Goal: Task Accomplishment & Management: Use online tool/utility

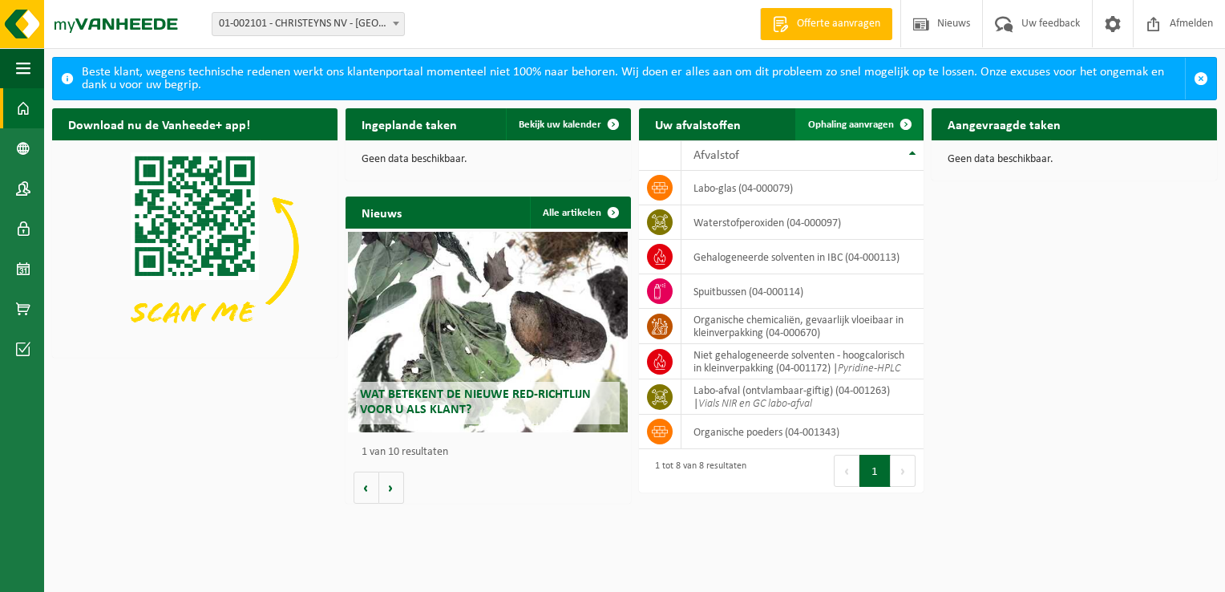
click at [892, 124] on span at bounding box center [906, 124] width 32 height 32
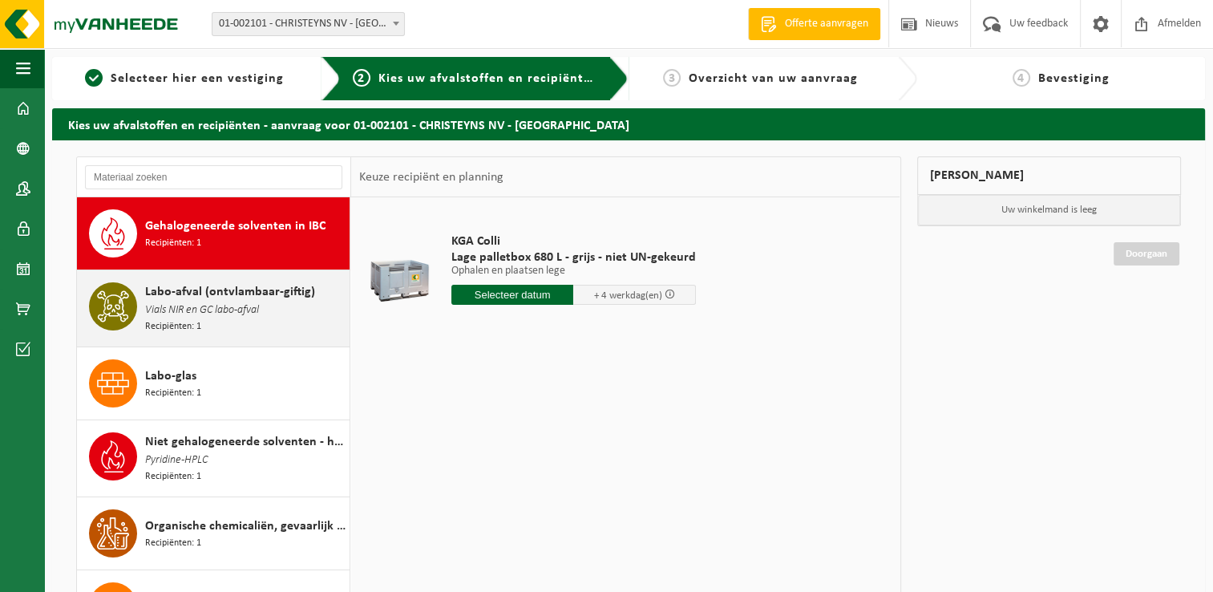
click at [199, 308] on span "Vials NIR en GC labo-afval" at bounding box center [202, 310] width 114 height 18
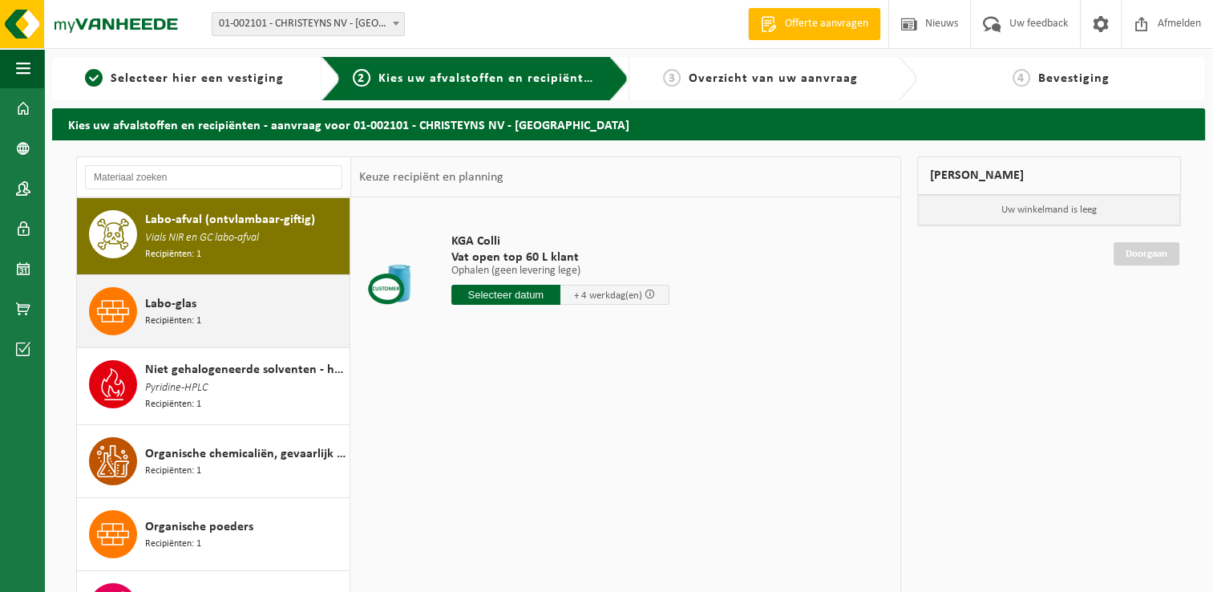
click at [222, 318] on div "Labo-glas Recipiënten: 1" at bounding box center [245, 311] width 200 height 48
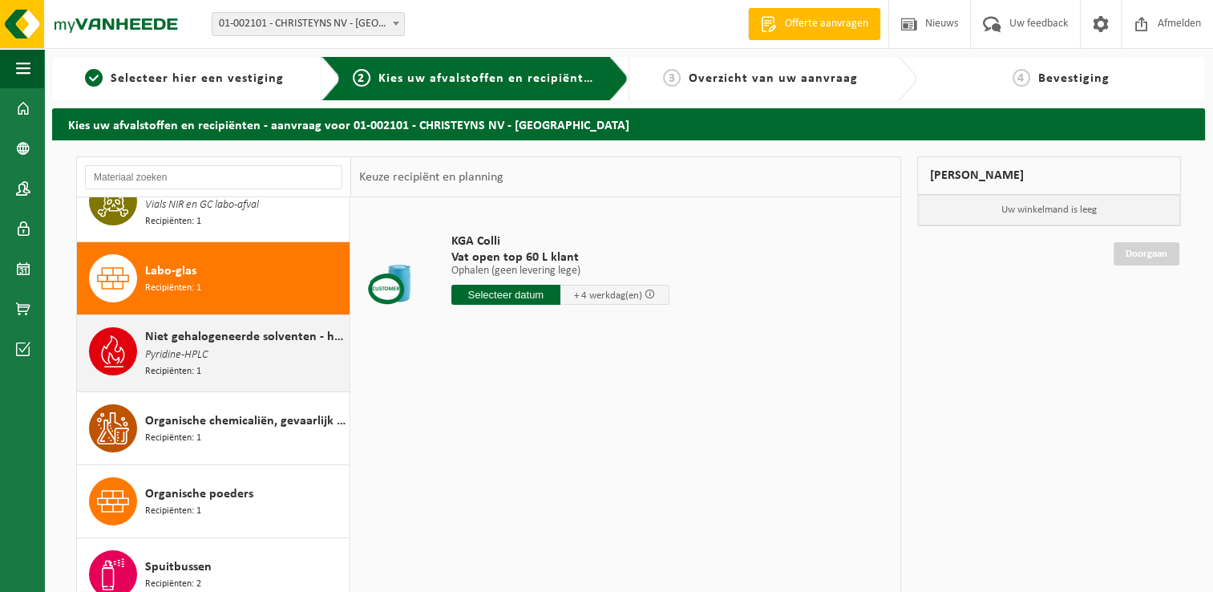
scroll to position [105, 0]
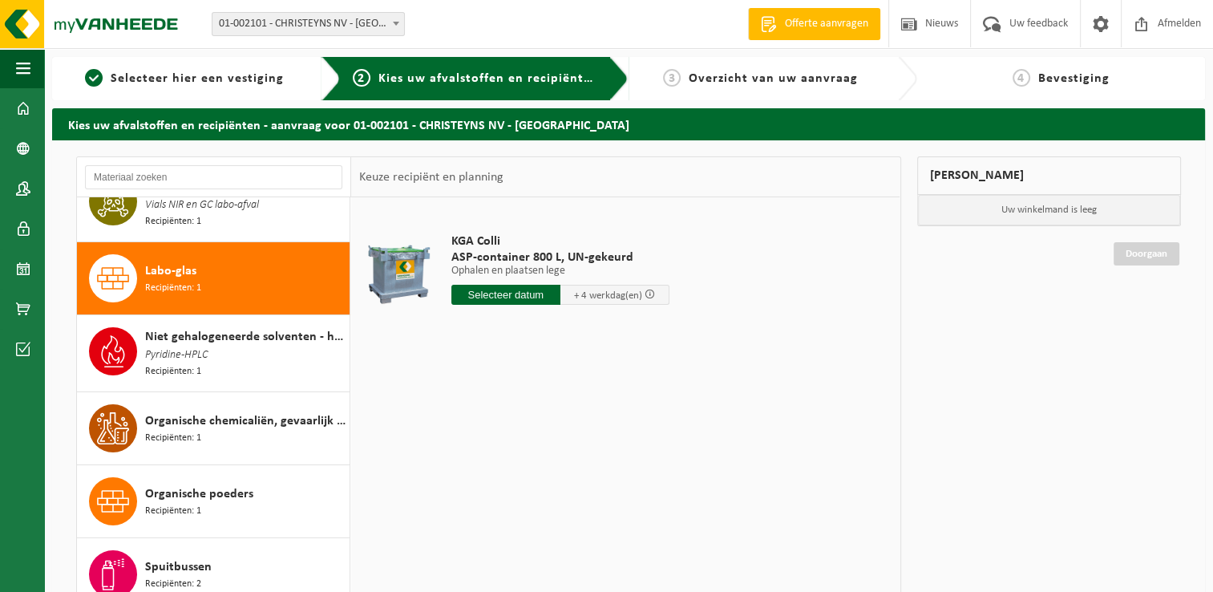
click at [495, 290] on input "text" at bounding box center [505, 295] width 109 height 20
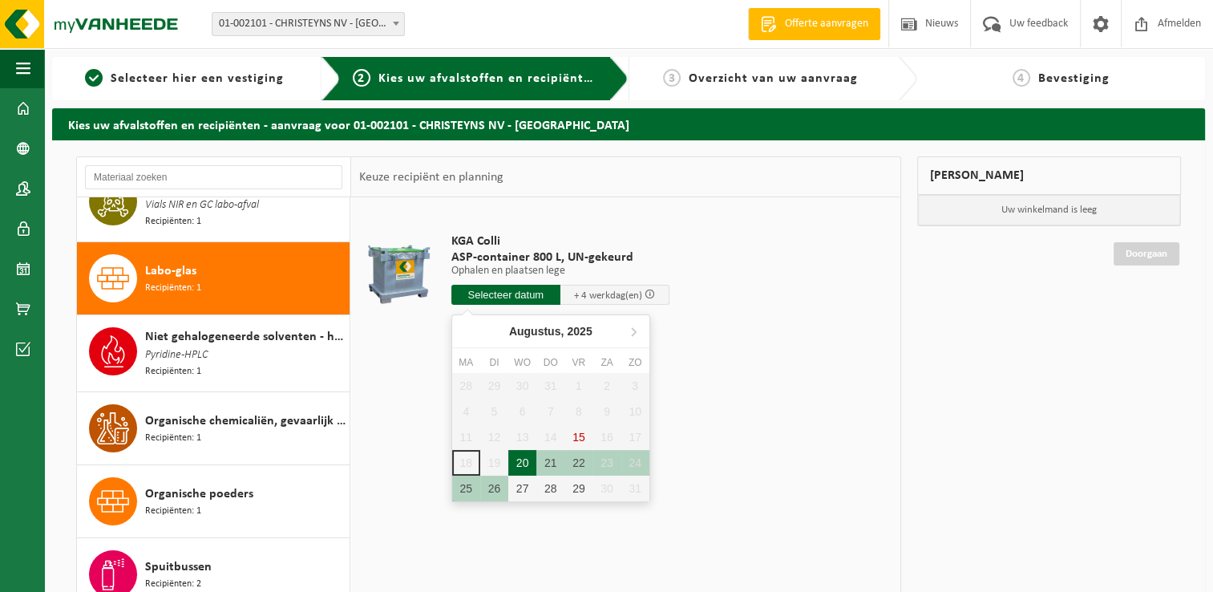
click at [525, 459] on div "20" at bounding box center [522, 463] width 28 height 26
type input "Van 2025-08-20"
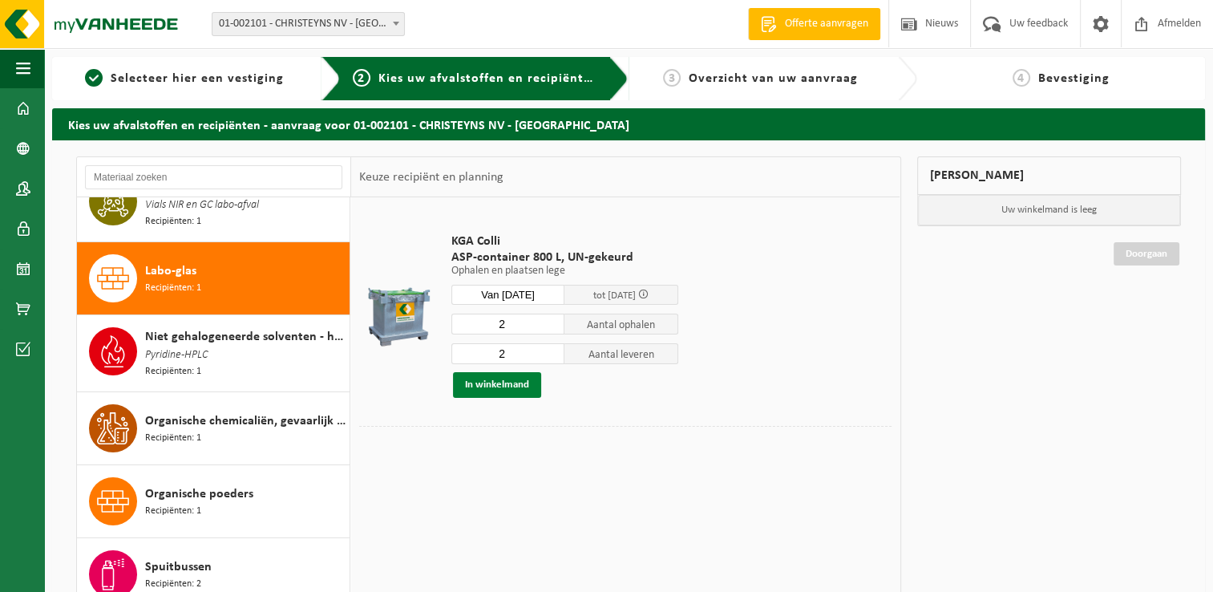
click at [528, 392] on button "In winkelmand" at bounding box center [497, 385] width 88 height 26
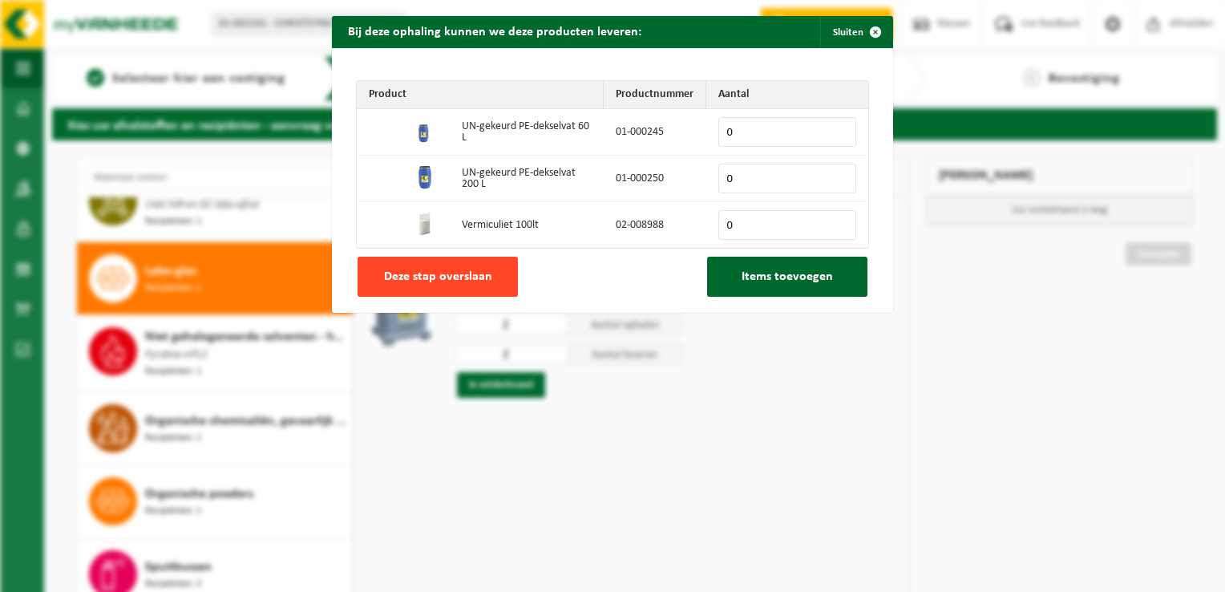
click at [437, 276] on span "Deze stap overslaan" at bounding box center [438, 276] width 108 height 13
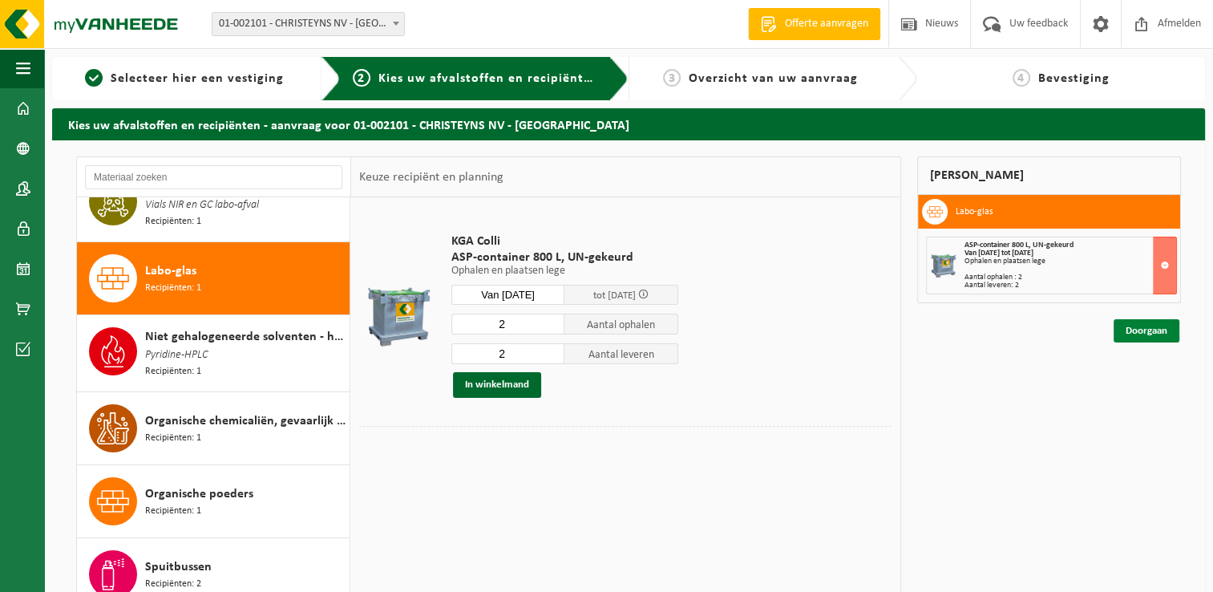
click at [1135, 326] on link "Doorgaan" at bounding box center [1147, 330] width 66 height 23
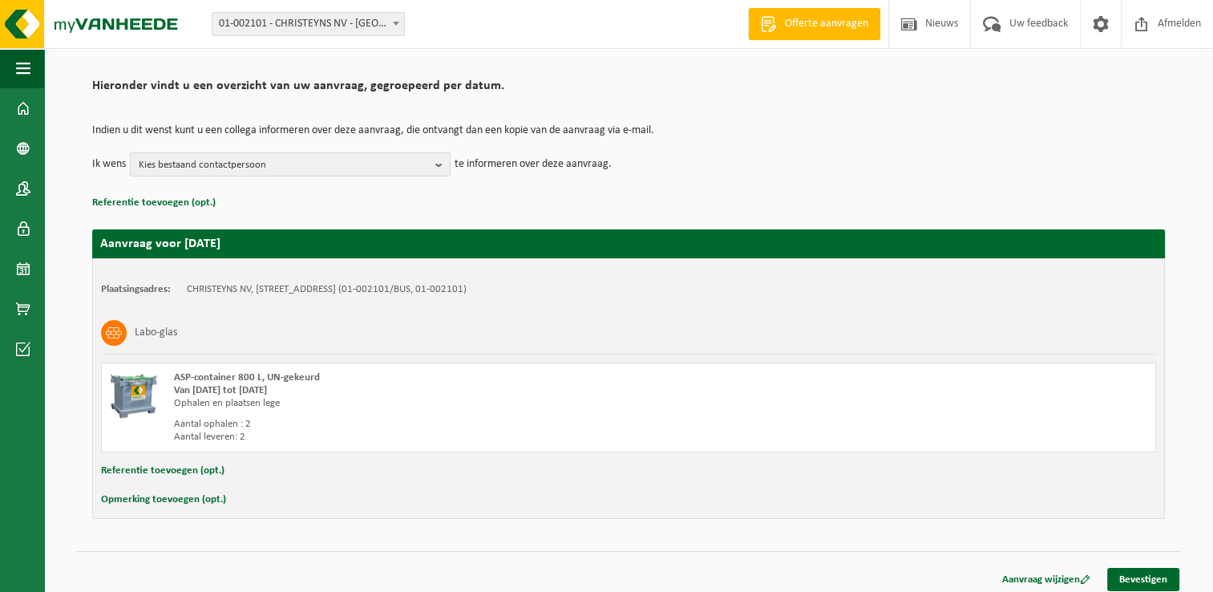
scroll to position [107, 0]
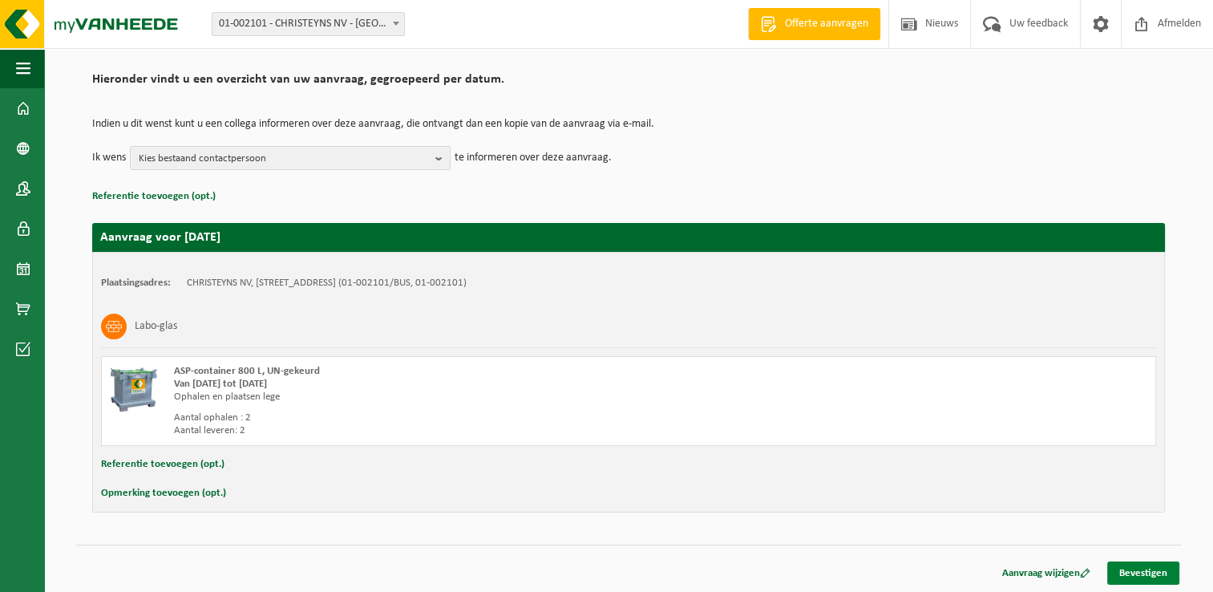
click at [1135, 569] on link "Bevestigen" at bounding box center [1143, 572] width 72 height 23
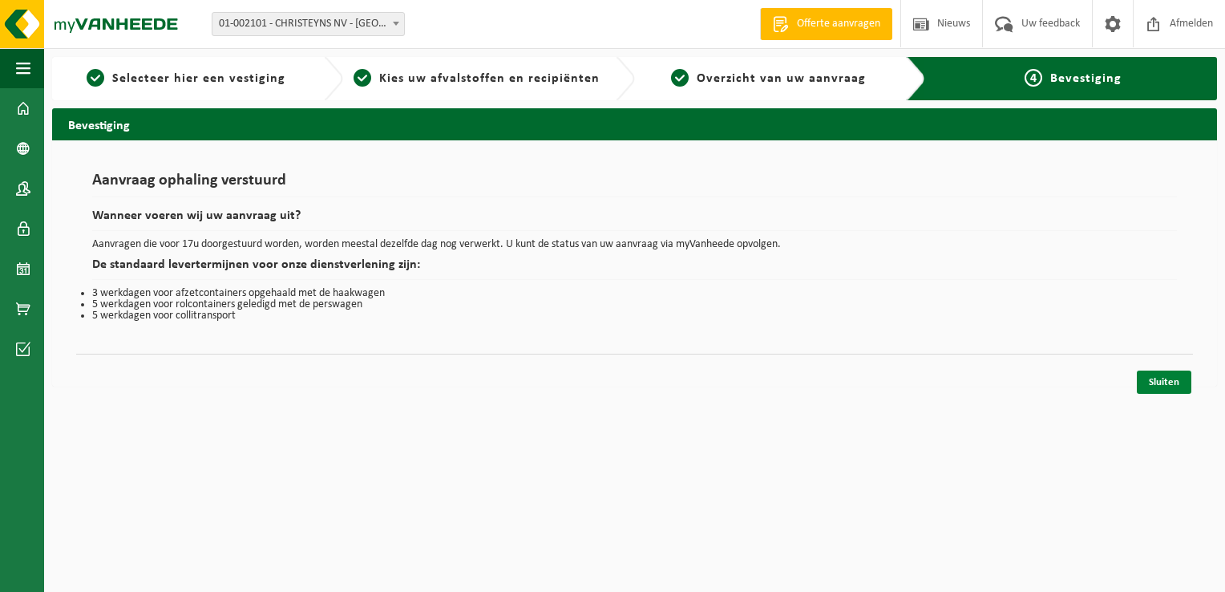
drag, startPoint x: 1168, startPoint y: 382, endPoint x: 1173, endPoint y: 390, distance: 9.4
click at [1168, 383] on link "Sluiten" at bounding box center [1164, 381] width 55 height 23
